Goal: Task Accomplishment & Management: Manage account settings

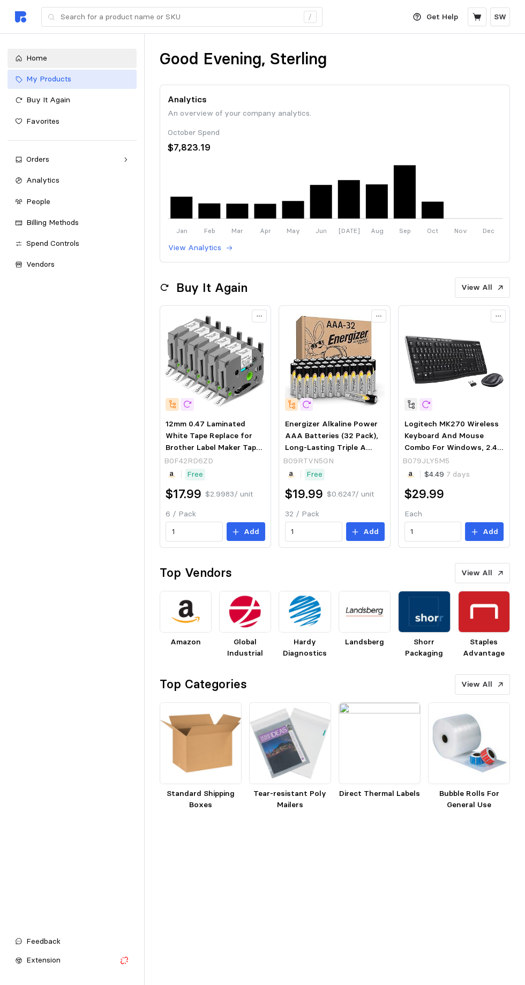
click at [32, 77] on span "My Products" at bounding box center [48, 79] width 45 height 10
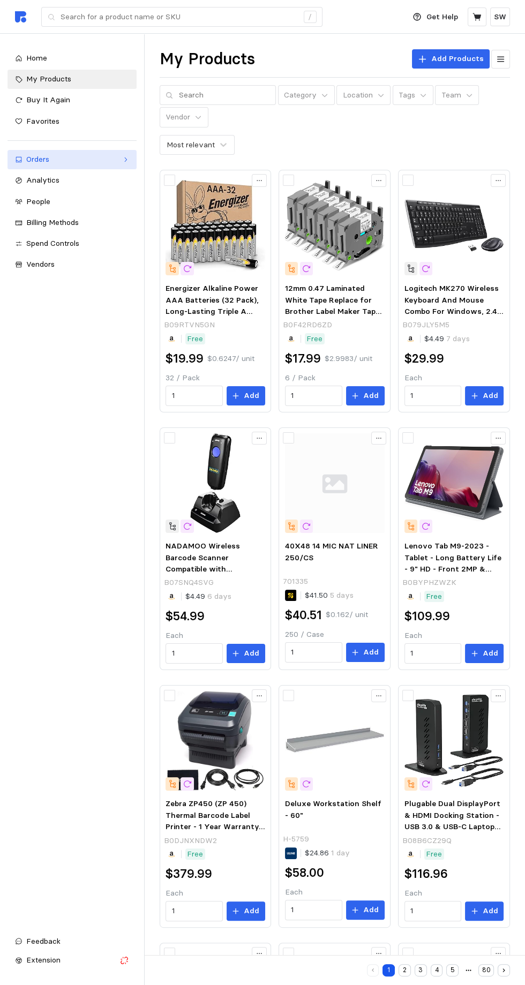
click at [18, 159] on icon at bounding box center [18, 159] width 7 height 7
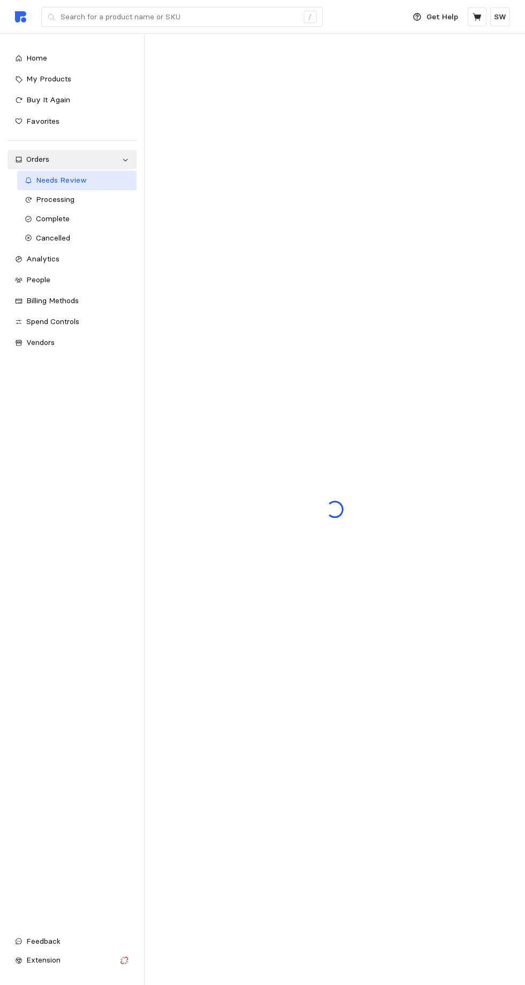
click at [28, 180] on icon at bounding box center [28, 180] width 7 height 7
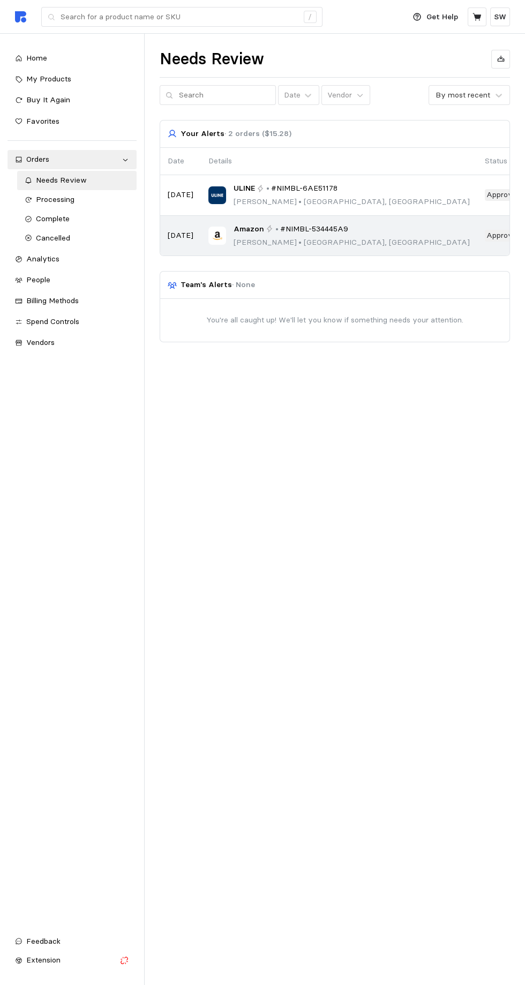
click at [262, 223] on div "Amazon • #NIMBL-534445A9" at bounding box center [351, 229] width 236 height 12
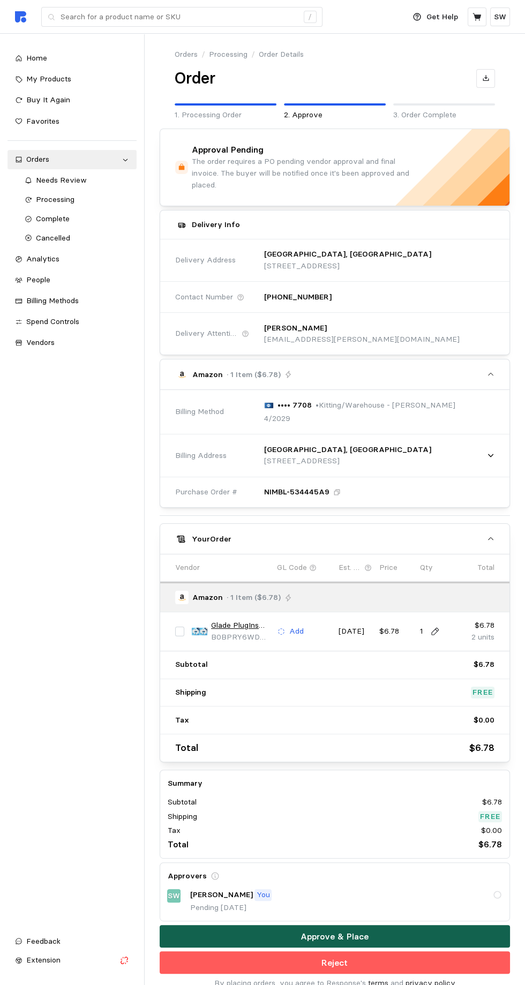
click at [218, 925] on button "Approve & Place" at bounding box center [335, 936] width 351 height 22
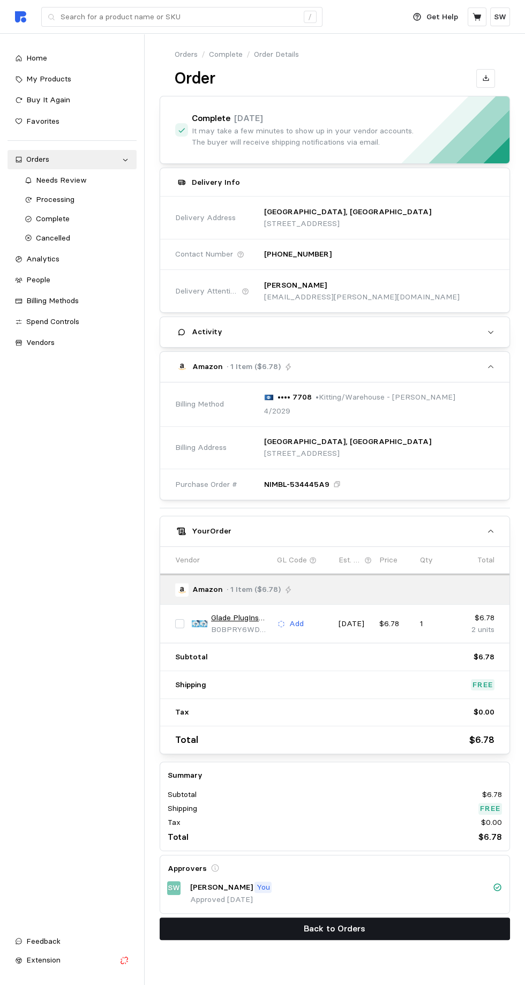
click at [246, 931] on button "Back to Orders" at bounding box center [335, 928] width 351 height 22
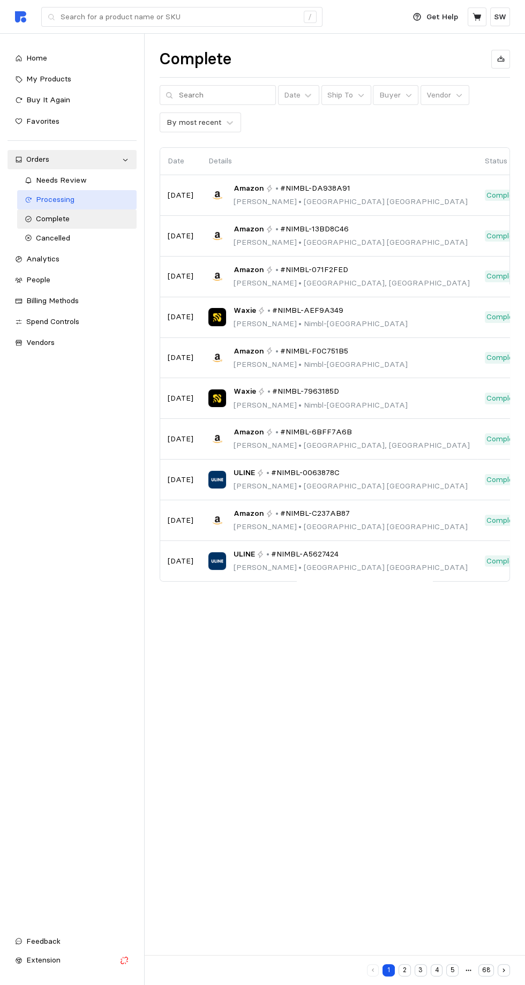
click at [28, 199] on icon at bounding box center [28, 200] width 6 height 6
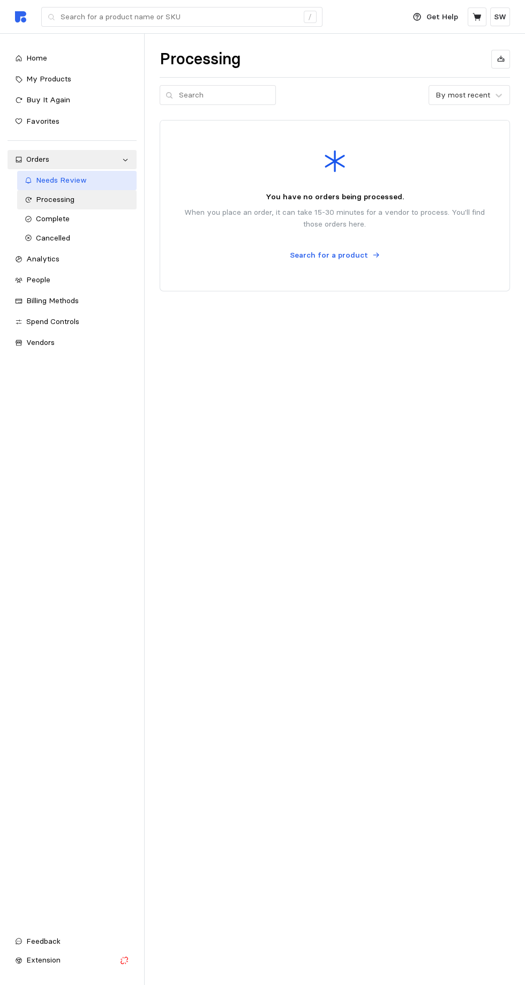
click at [48, 177] on span "Needs Review" at bounding box center [61, 180] width 51 height 10
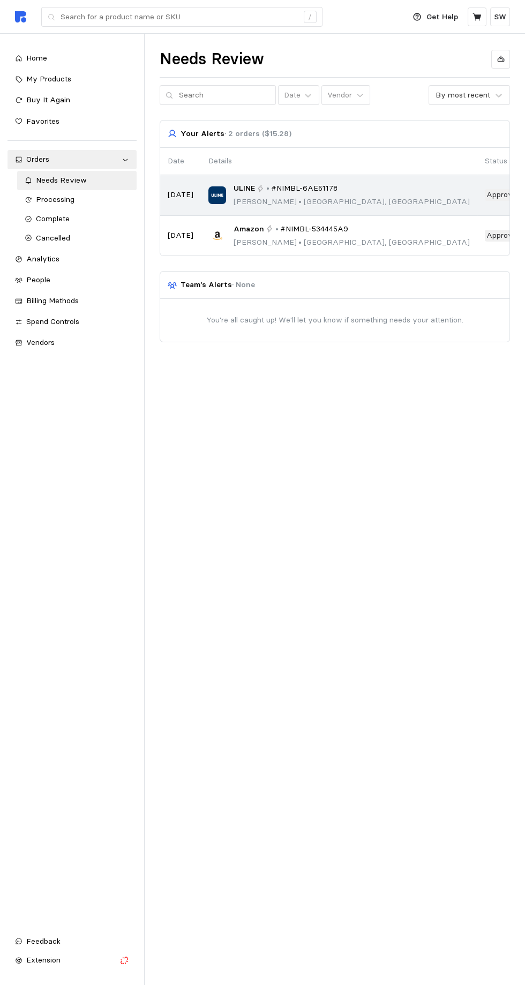
click at [244, 183] on span "ULINE" at bounding box center [243, 189] width 21 height 12
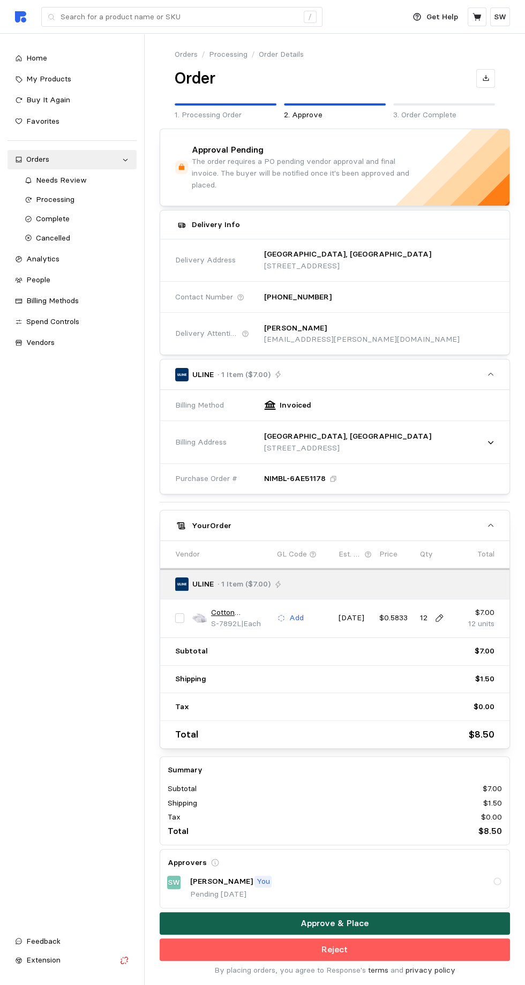
click at [220, 913] on button "Approve & Place" at bounding box center [335, 923] width 351 height 22
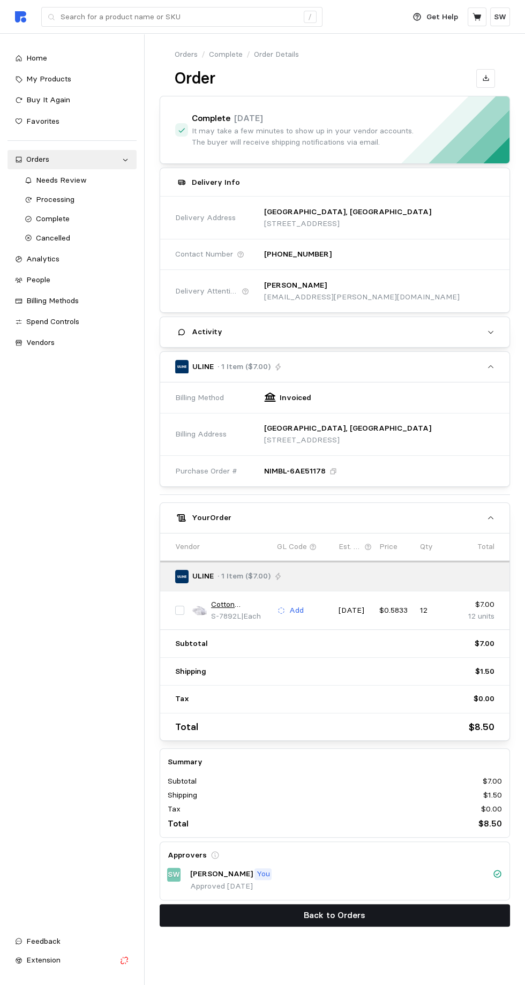
click at [239, 918] on button "Back to Orders" at bounding box center [335, 915] width 351 height 22
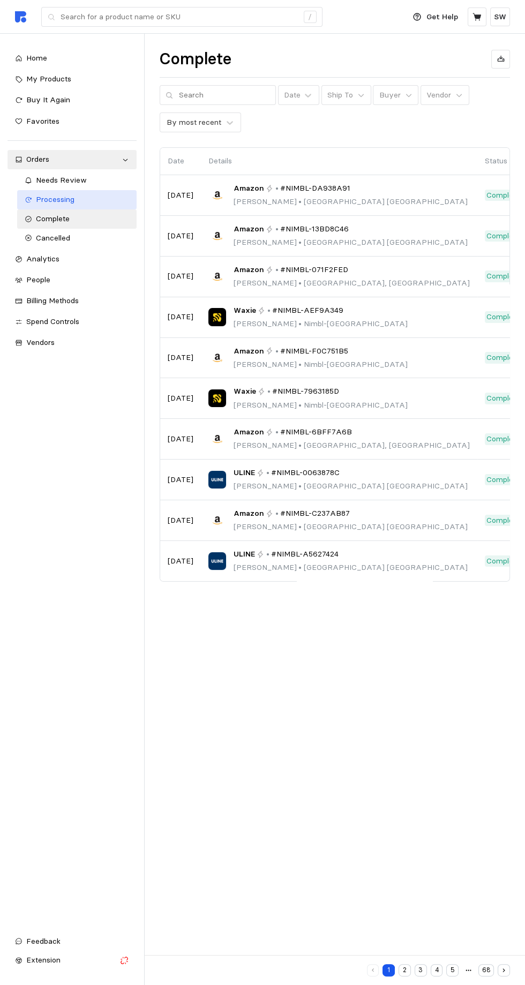
click at [28, 199] on icon at bounding box center [28, 200] width 6 height 6
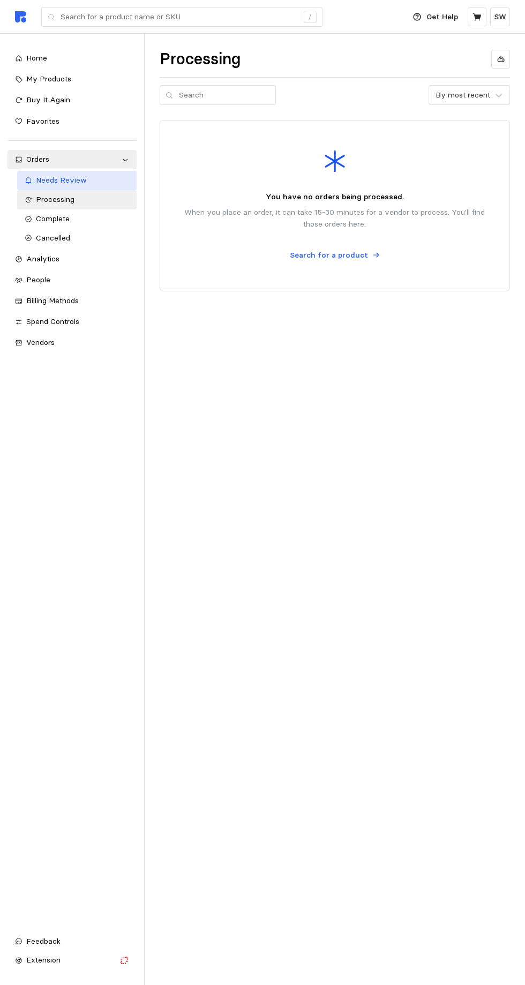
click at [48, 180] on span "Needs Review" at bounding box center [61, 180] width 51 height 10
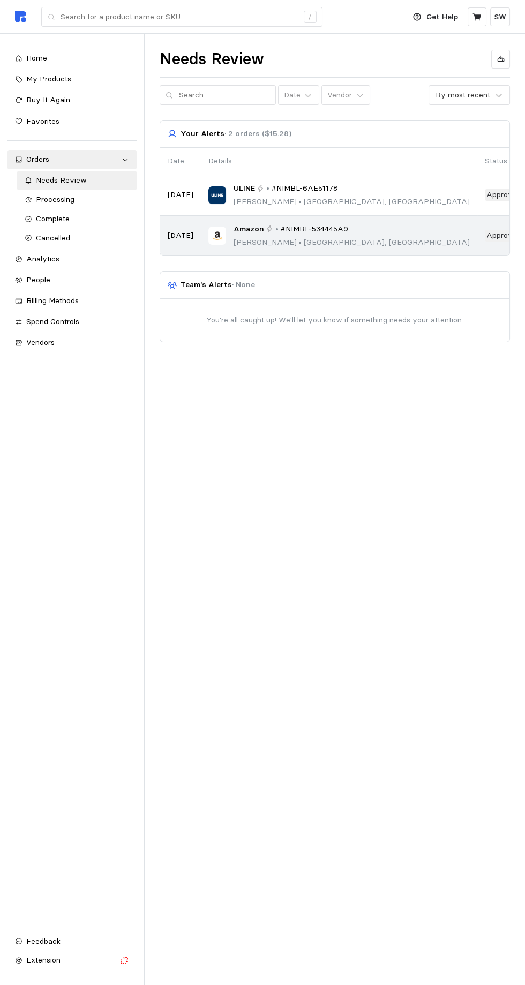
click at [257, 232] on span "Amazon" at bounding box center [248, 229] width 31 height 12
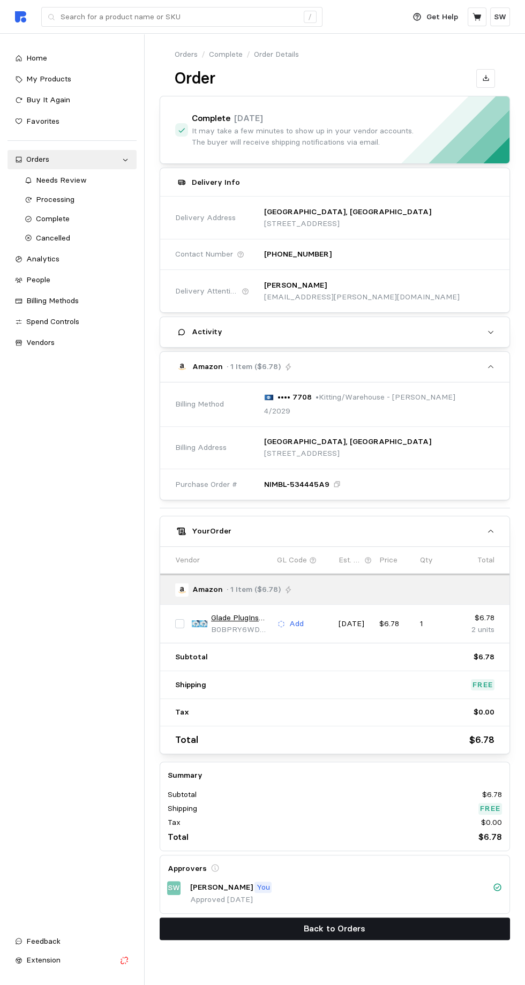
click at [238, 930] on button "Back to Orders" at bounding box center [335, 928] width 351 height 22
